Goal: Task Accomplishment & Management: Use online tool/utility

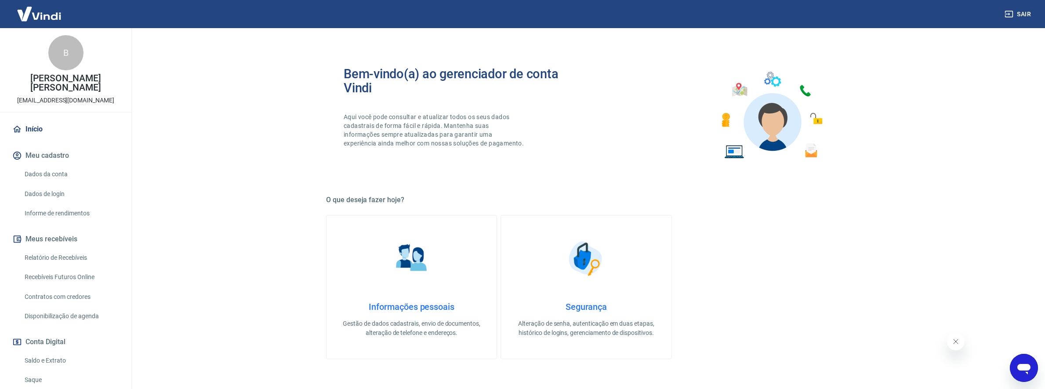
click at [945, 7] on div "Sair" at bounding box center [522, 14] width 1045 height 28
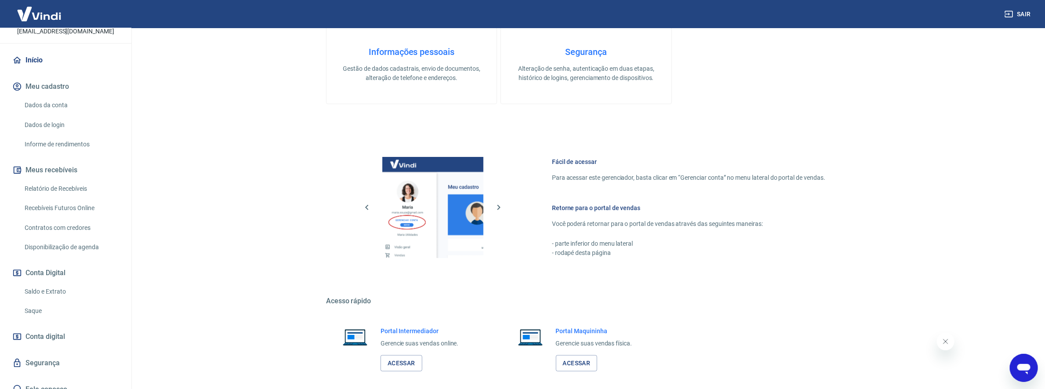
scroll to position [264, 0]
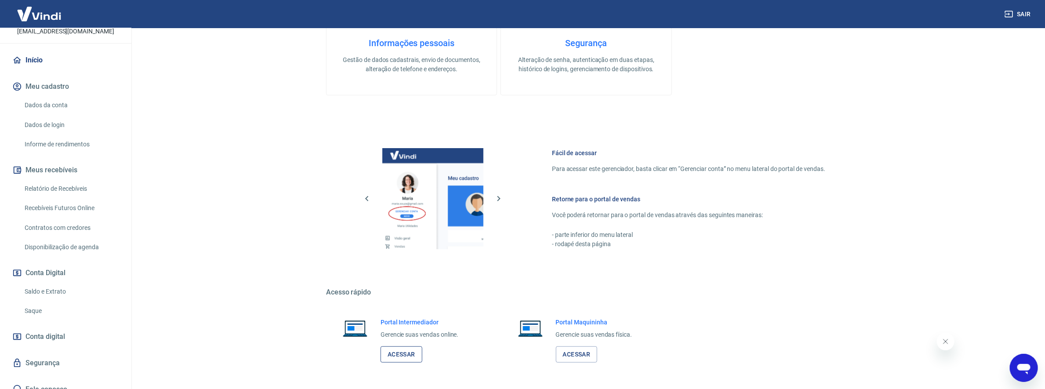
click at [400, 350] on link "Acessar" at bounding box center [402, 354] width 42 height 16
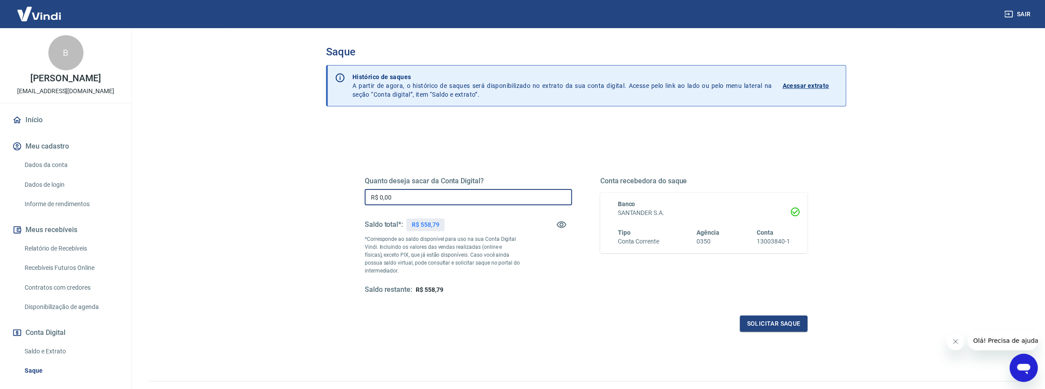
click at [450, 198] on input "R$ 0,00" at bounding box center [468, 197] width 207 height 16
type input "R$ 558,79"
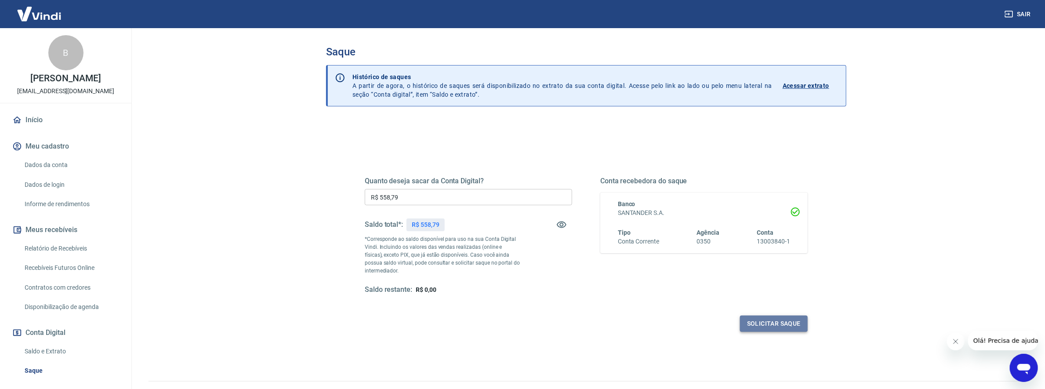
click at [751, 325] on button "Solicitar saque" at bounding box center [774, 324] width 68 height 16
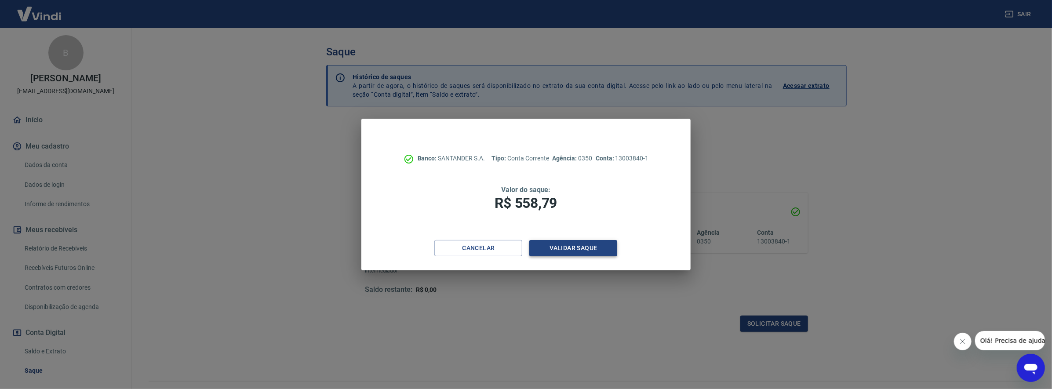
click at [591, 254] on button "Validar saque" at bounding box center [573, 248] width 88 height 16
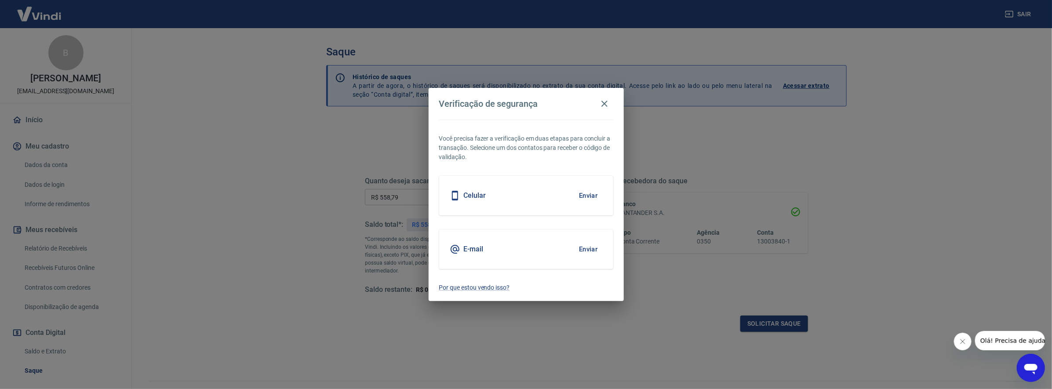
click at [582, 195] on button "Enviar" at bounding box center [588, 195] width 29 height 18
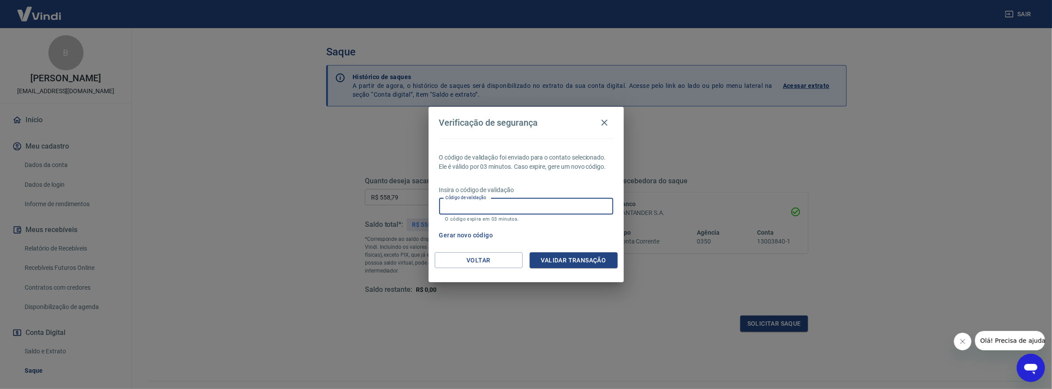
click at [533, 201] on input "Código de validação" at bounding box center [526, 206] width 174 height 16
click at [602, 118] on icon "button" at bounding box center [604, 122] width 11 height 11
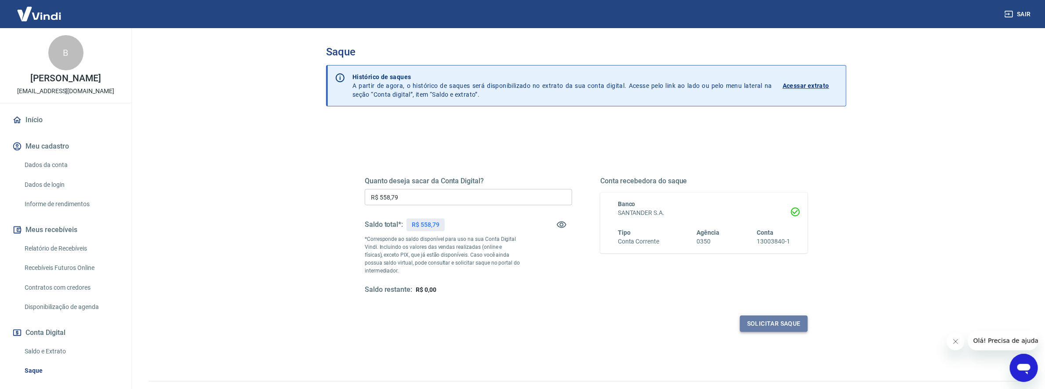
click at [799, 329] on button "Solicitar saque" at bounding box center [774, 324] width 68 height 16
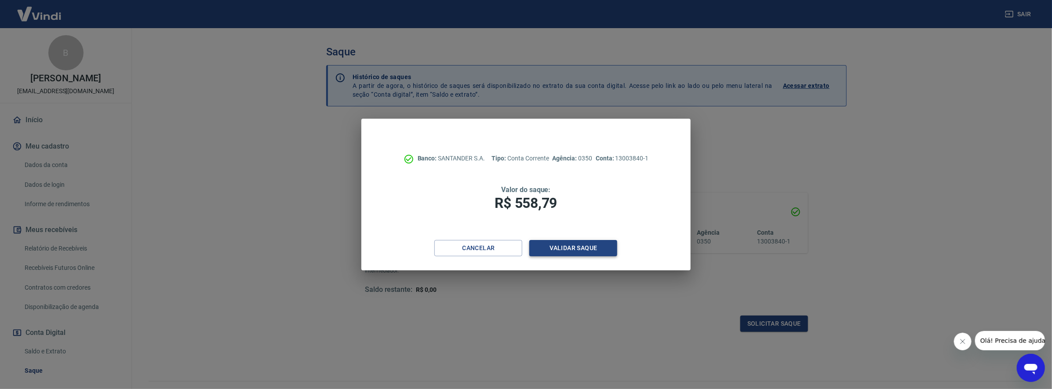
click at [574, 245] on button "Validar saque" at bounding box center [573, 248] width 88 height 16
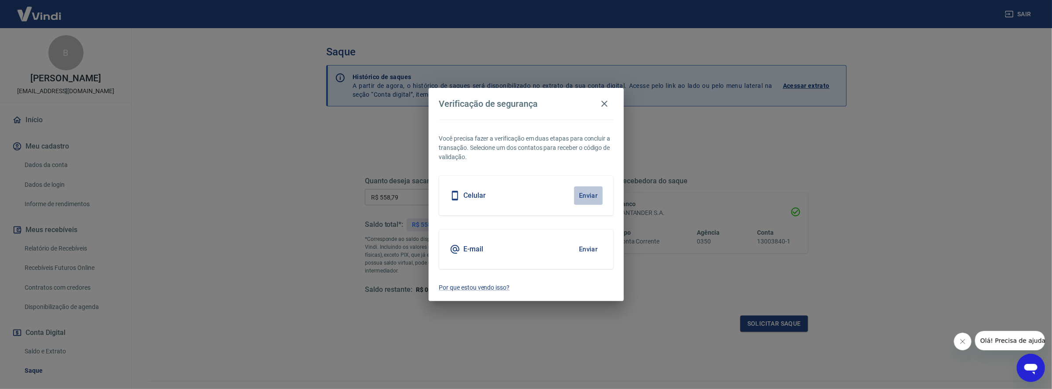
click at [581, 188] on button "Enviar" at bounding box center [588, 195] width 29 height 18
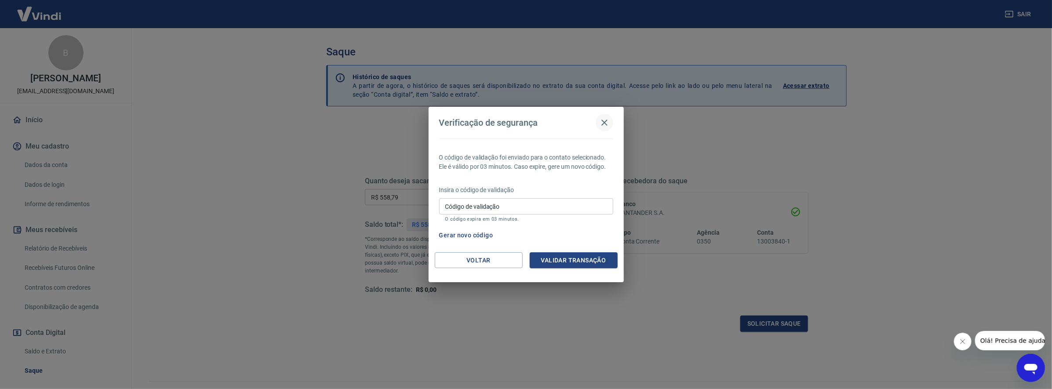
click at [607, 118] on icon "button" at bounding box center [604, 122] width 11 height 11
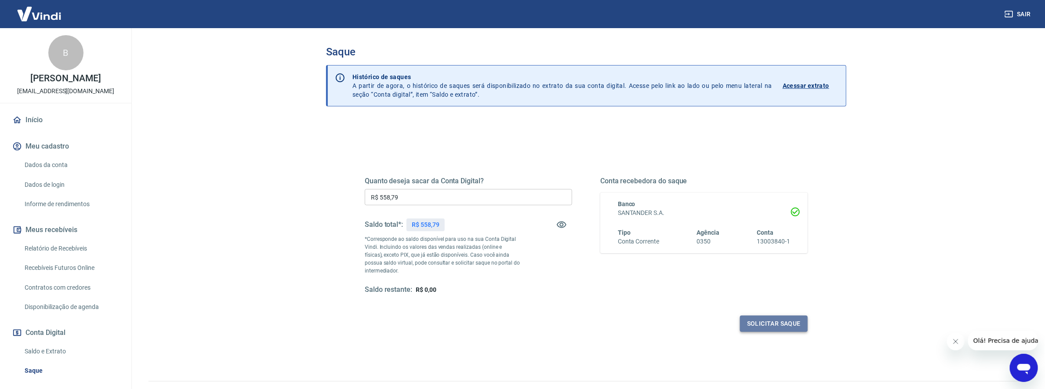
click at [779, 317] on button "Solicitar saque" at bounding box center [774, 324] width 68 height 16
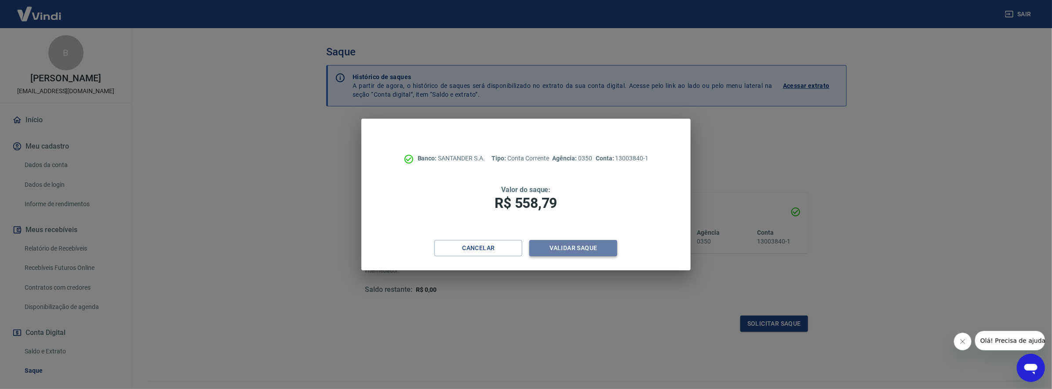
click at [573, 249] on button "Validar saque" at bounding box center [573, 248] width 88 height 16
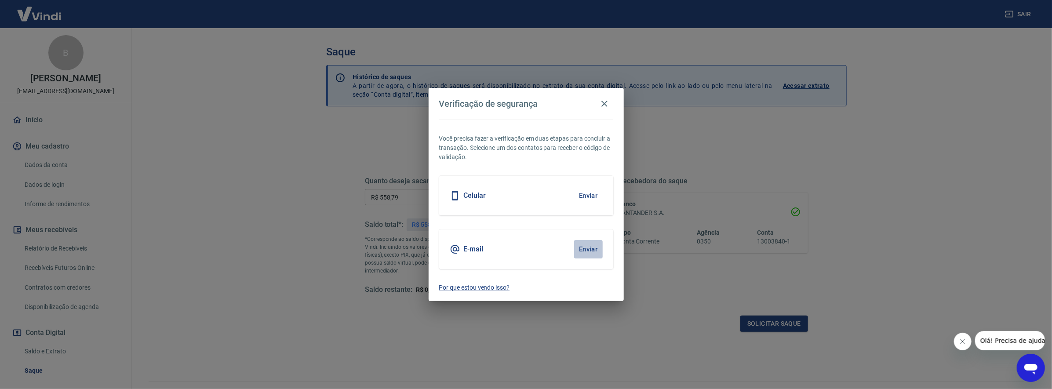
click at [593, 247] on button "Enviar" at bounding box center [588, 249] width 29 height 18
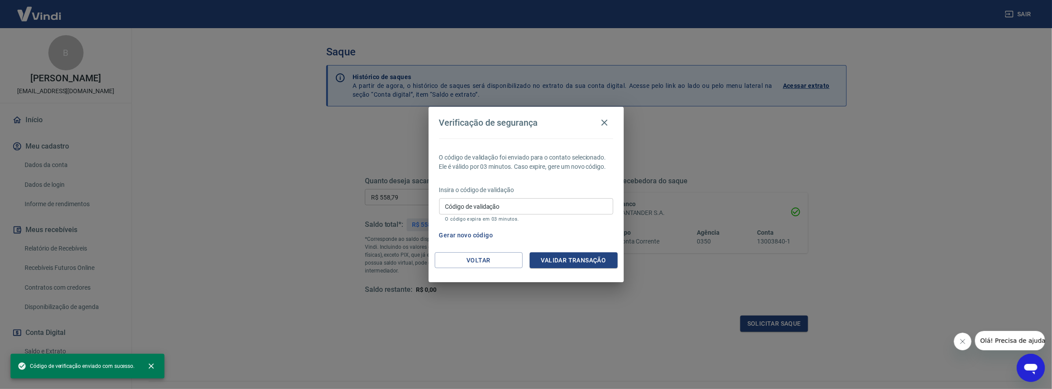
click at [518, 208] on input "Código de validação" at bounding box center [526, 206] width 174 height 16
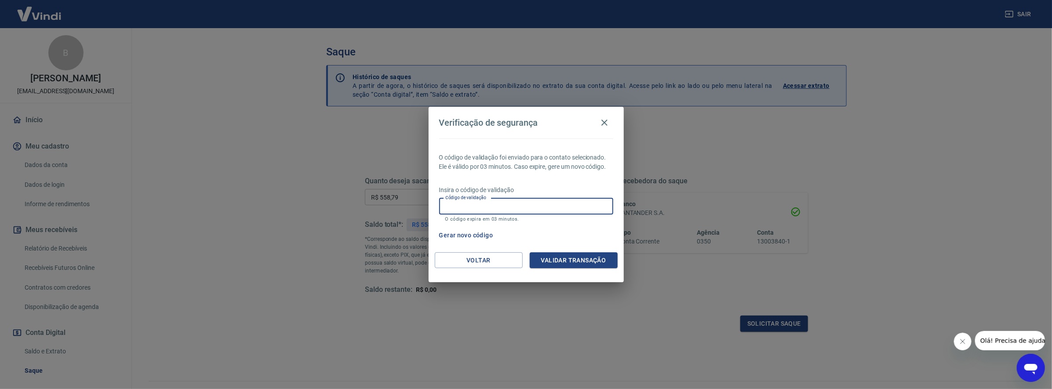
paste input "932022"
type input "932022"
click at [589, 263] on button "Validar transação" at bounding box center [573, 260] width 88 height 16
